Goal: Check status: Check status

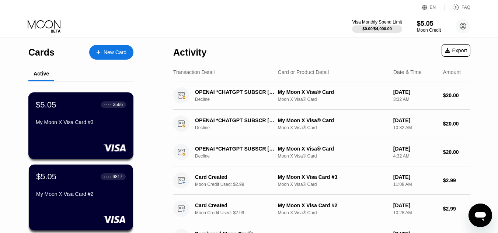
click at [56, 122] on div "My Moon X Visa Card #3" at bounding box center [81, 122] width 90 height 6
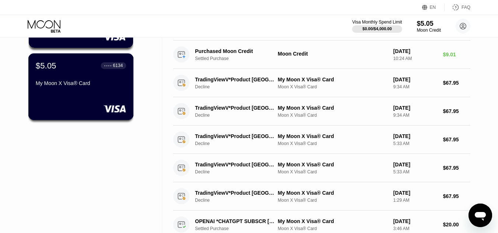
scroll to position [184, 0]
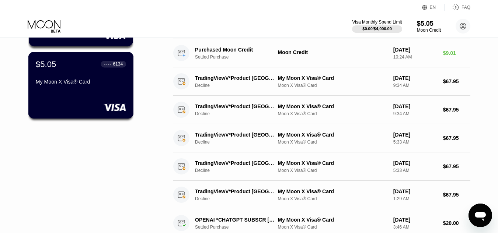
click at [79, 95] on div "$5.05 ● ● ● ● 6134 My Moon X Visa® Card" at bounding box center [80, 85] width 105 height 67
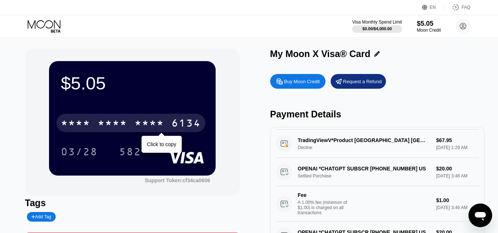
click at [155, 123] on div "* * * *" at bounding box center [149, 124] width 29 height 12
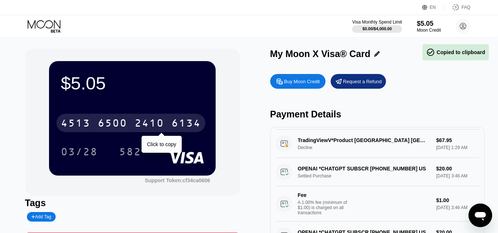
click at [146, 125] on div "2410" at bounding box center [149, 124] width 29 height 12
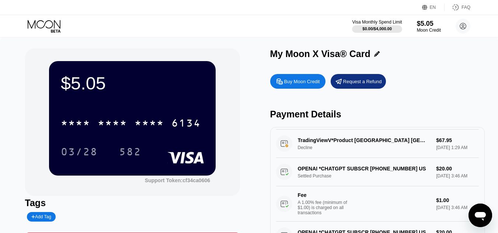
click at [0, 161] on div "$5.05 * * * * * * * * * * * * 6134 03/28 582 Support Token: cf34ca0606 Tags Add…" at bounding box center [249, 156] width 498 height 237
